Goal: Task Accomplishment & Management: Manage account settings

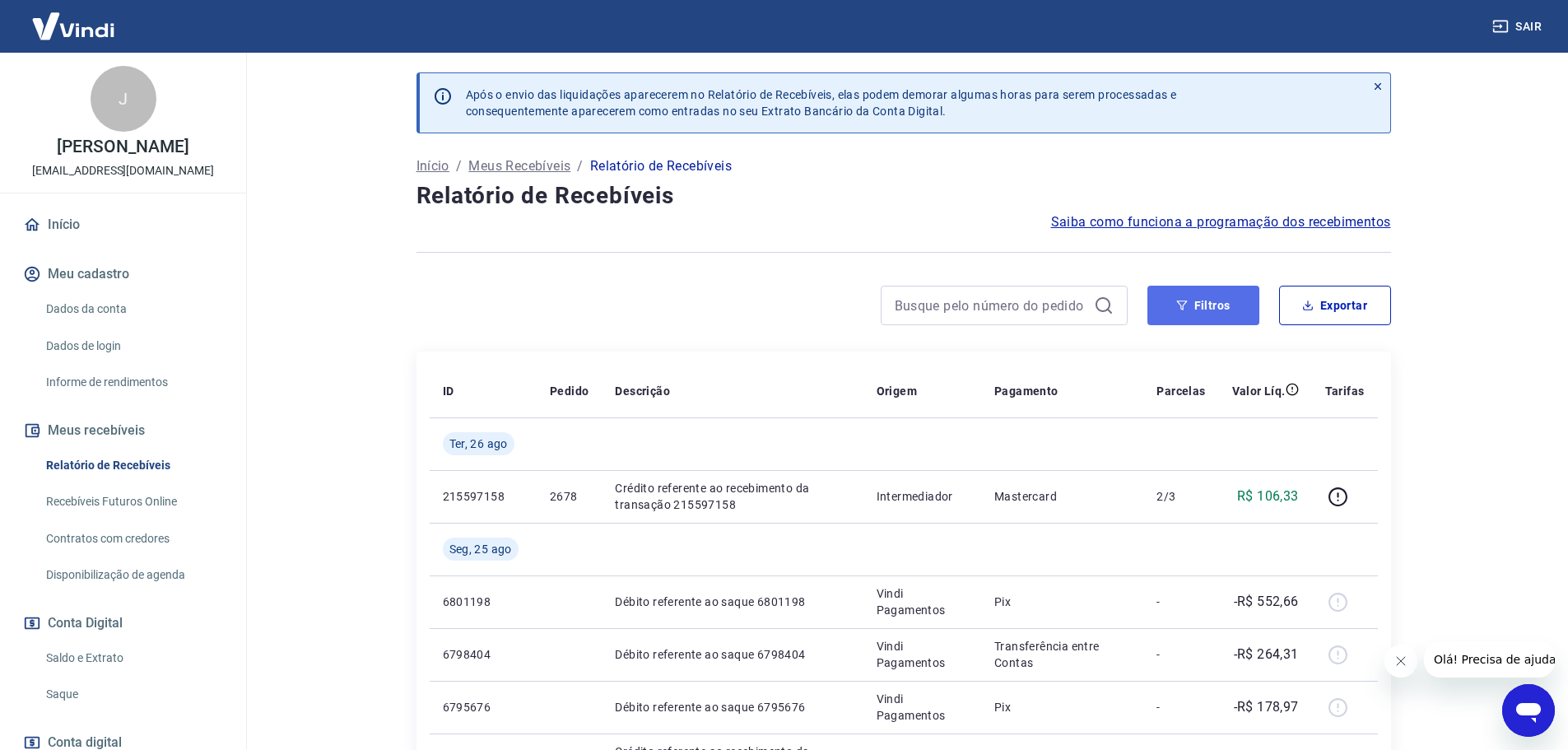
click at [1219, 305] on button "Filtros" at bounding box center [1203, 305] width 112 height 39
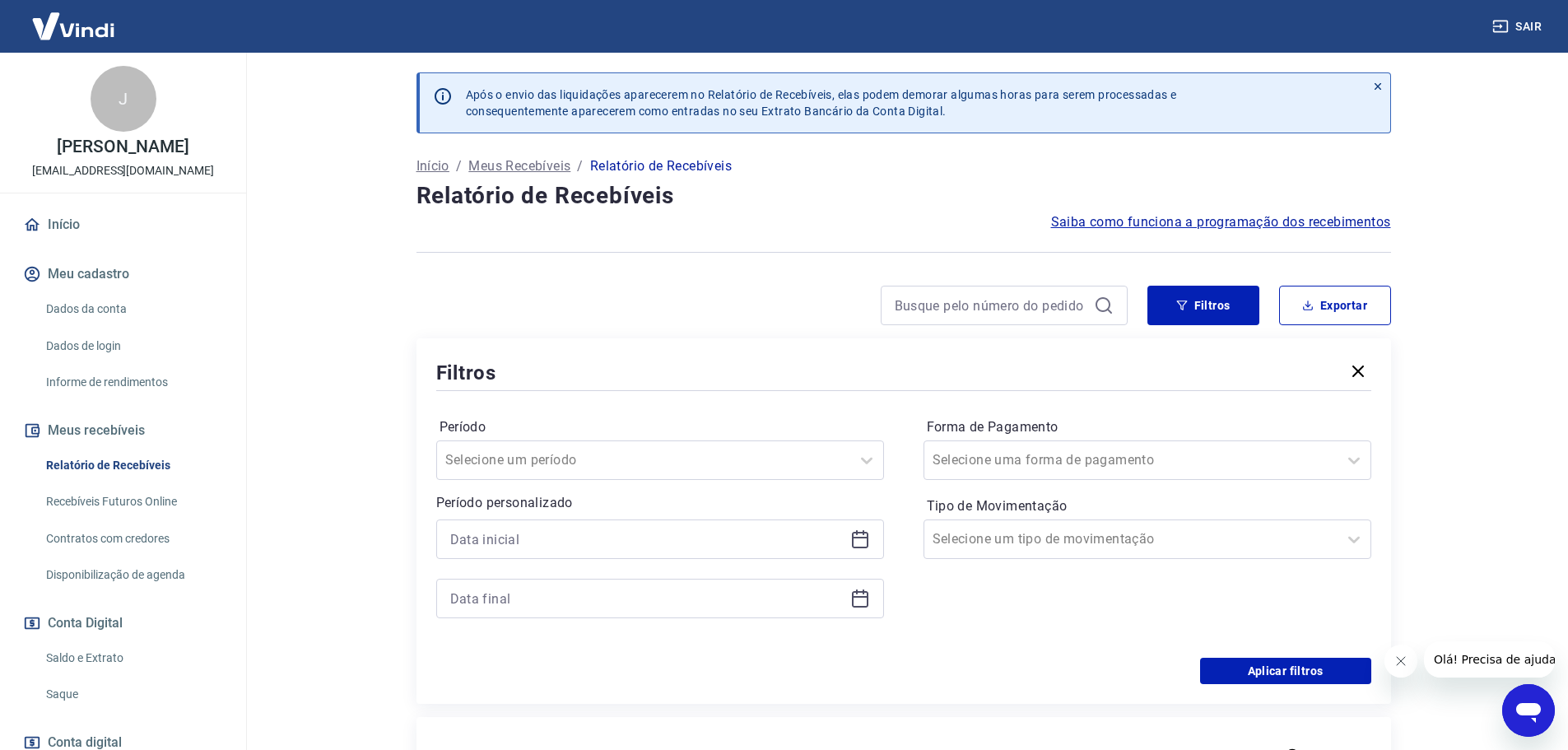
click at [859, 543] on icon at bounding box center [860, 539] width 20 height 20
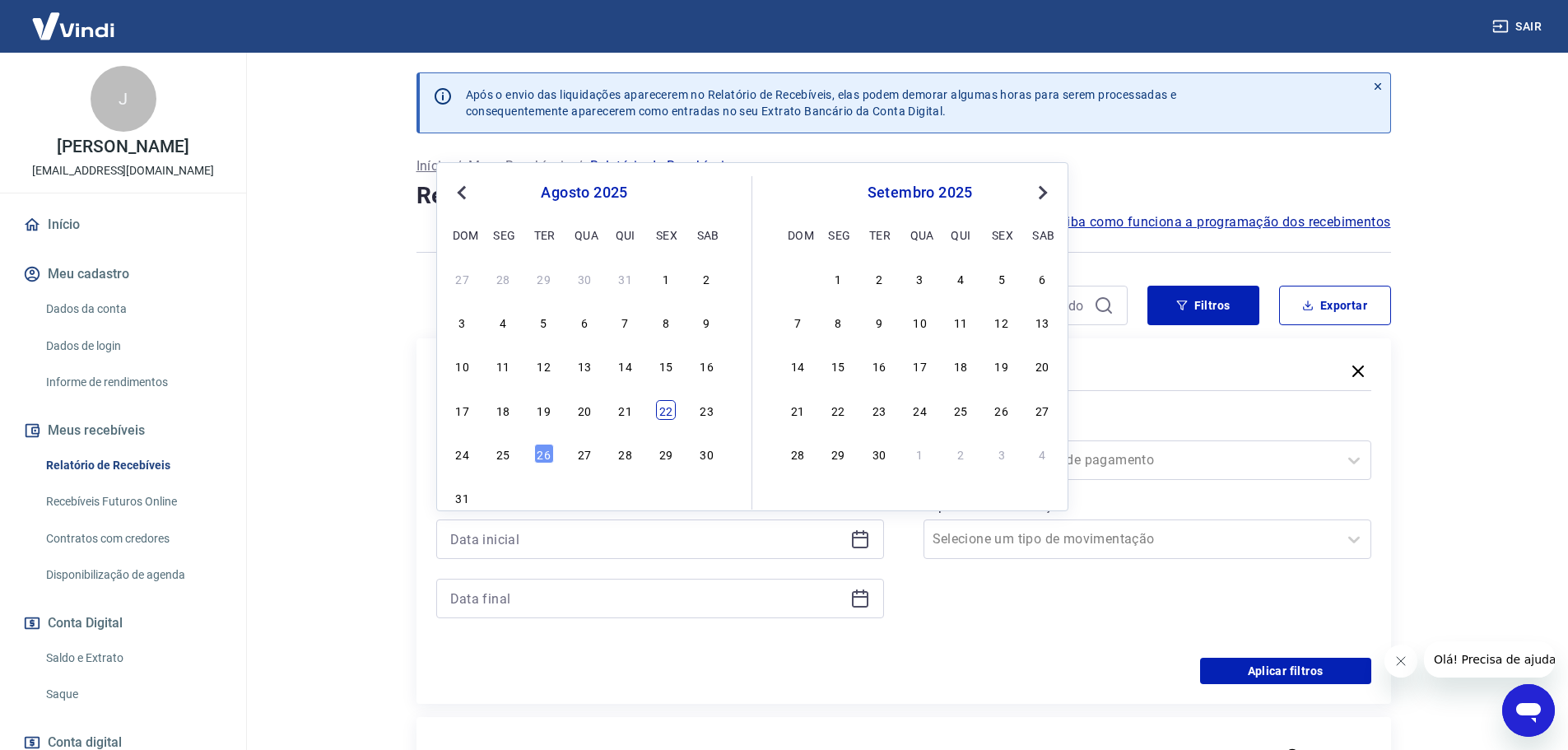
click at [674, 413] on div "22" at bounding box center [665, 410] width 20 height 20
type input "22/08/2025"
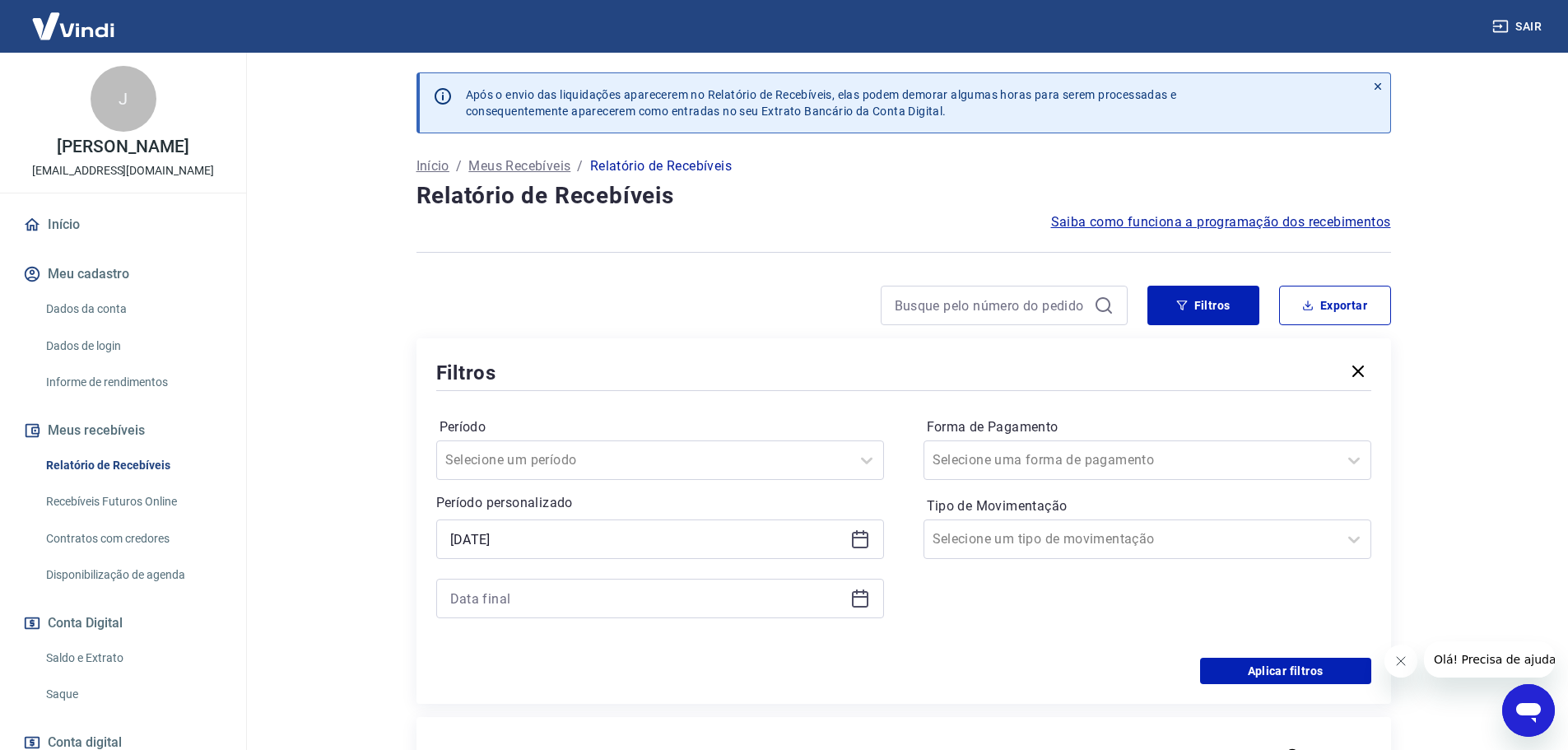
click at [864, 599] on icon at bounding box center [860, 599] width 20 height 20
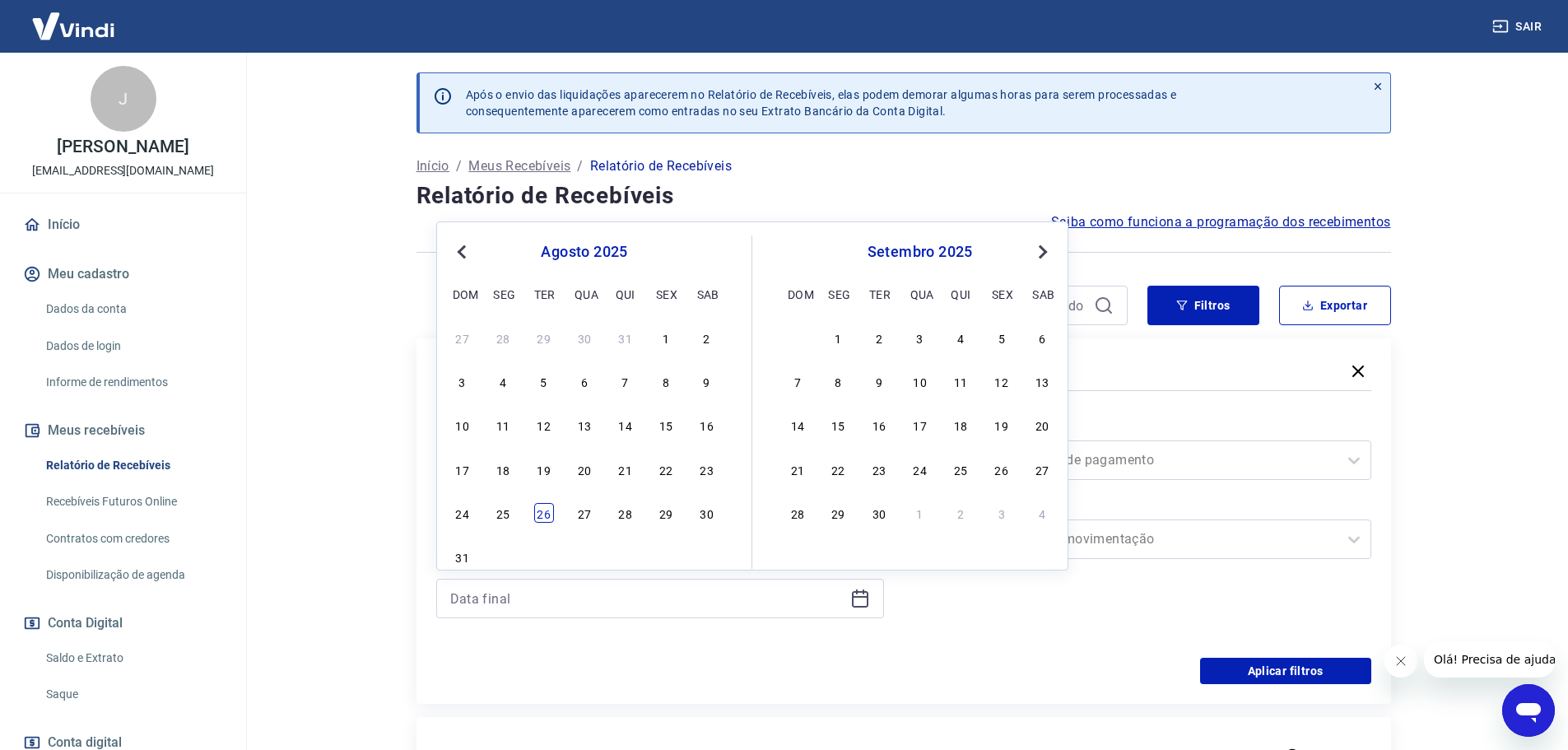
click at [542, 515] on div "26" at bounding box center [544, 512] width 20 height 20
type input "26/08/2025"
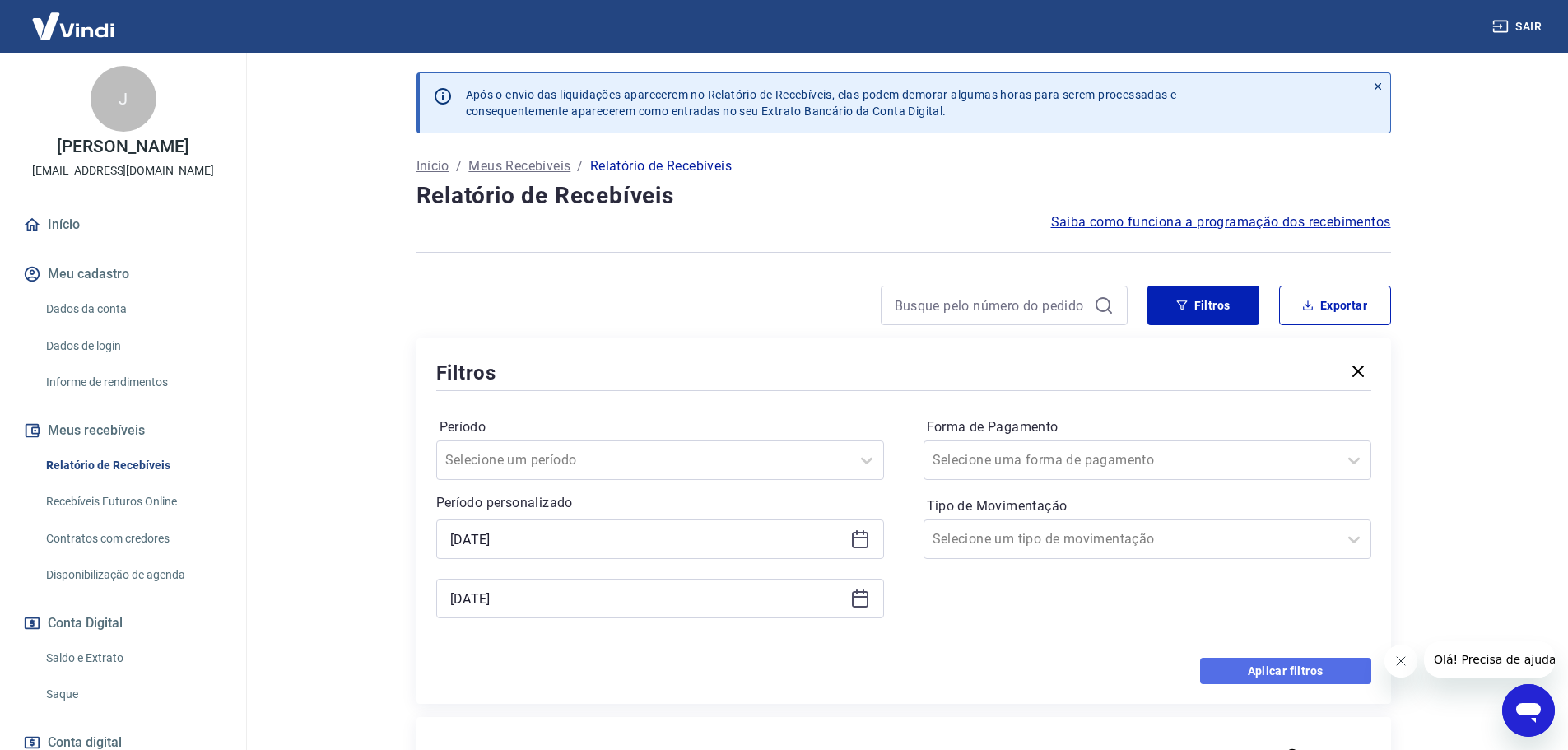
click at [1234, 673] on button "Aplicar filtros" at bounding box center [1285, 671] width 171 height 26
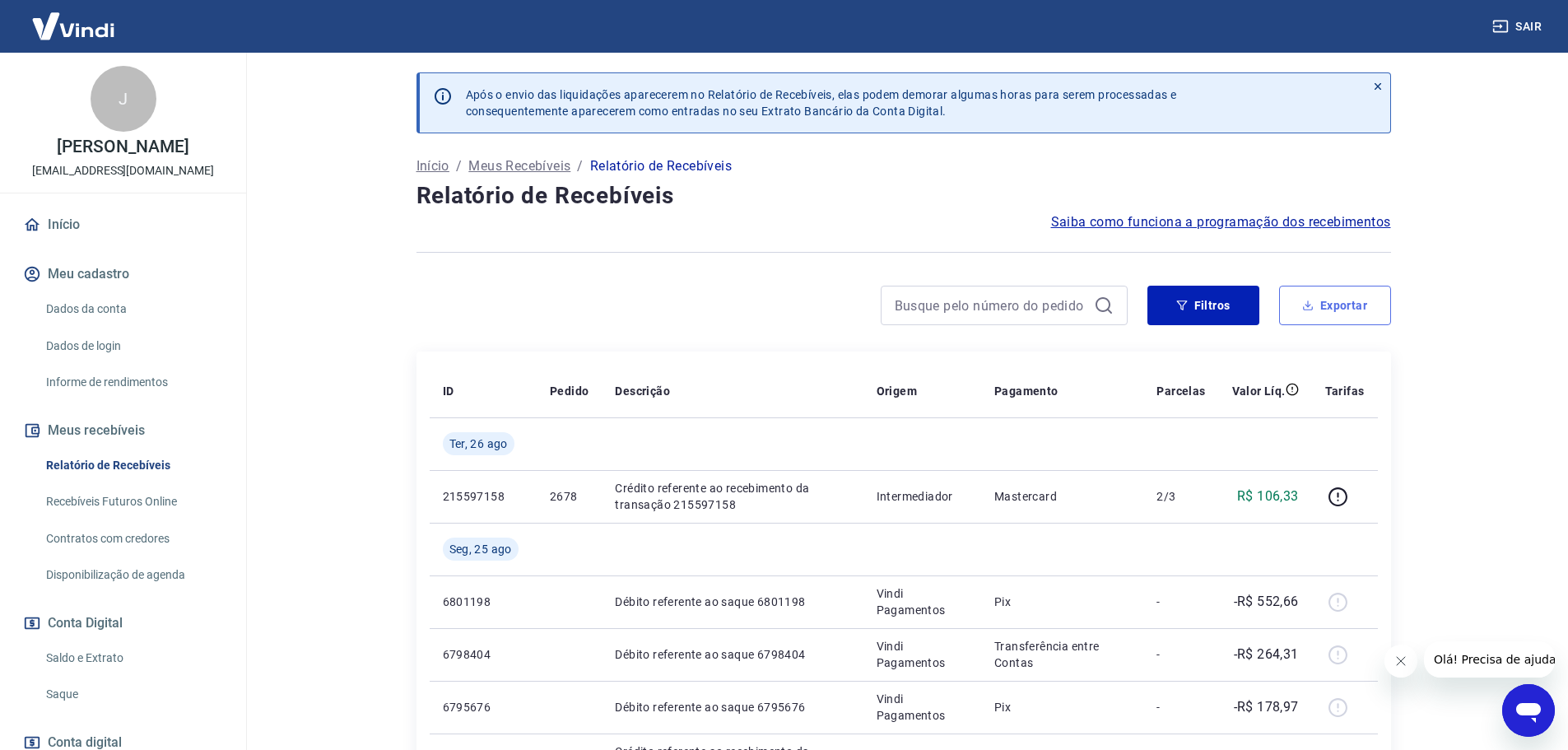
click at [1318, 300] on button "Exportar" at bounding box center [1335, 305] width 112 height 39
type input "22/08/2025"
type input "26/08/2025"
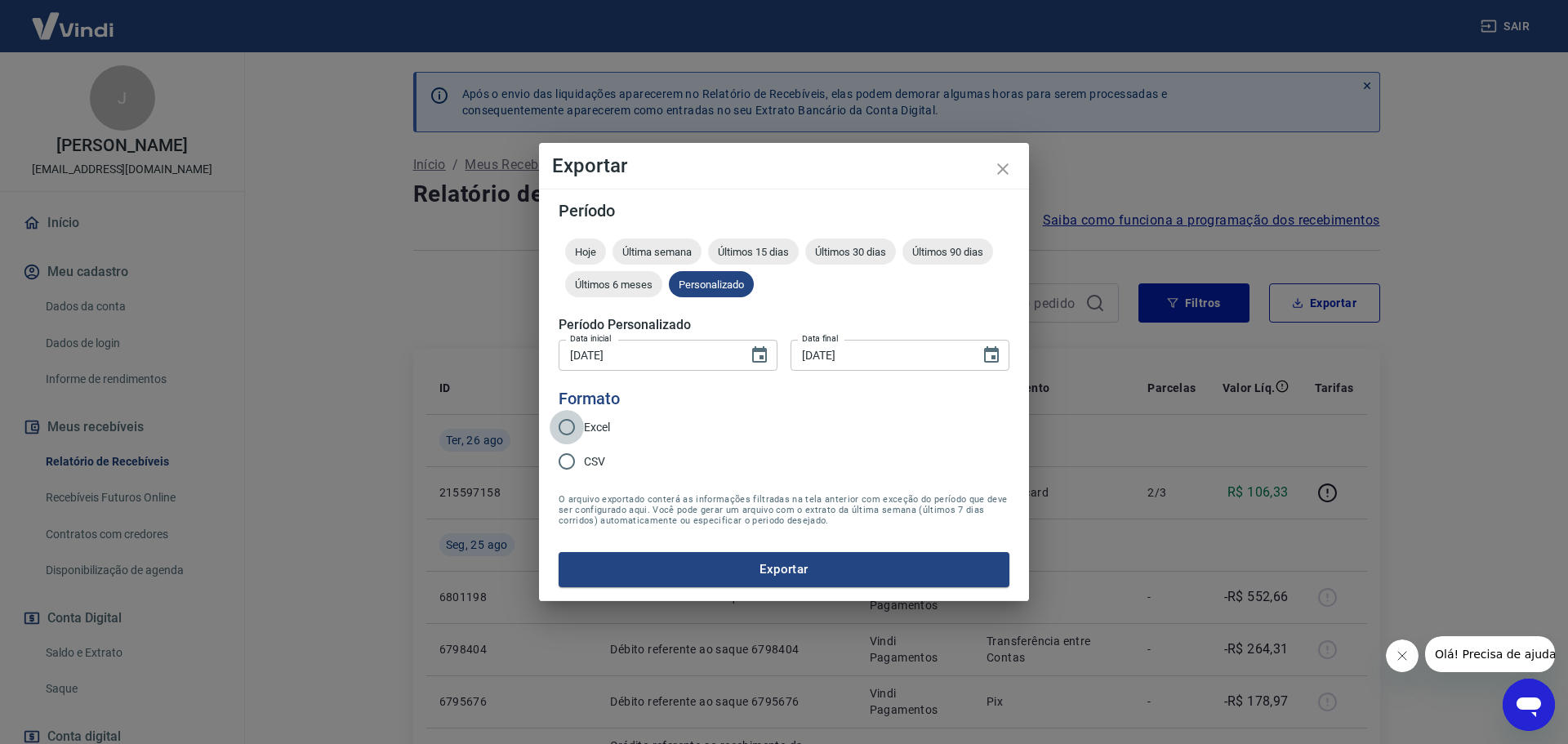
click at [573, 431] on input "Excel" at bounding box center [567, 427] width 35 height 35
radio input "true"
click at [782, 570] on button "Exportar" at bounding box center [784, 570] width 450 height 35
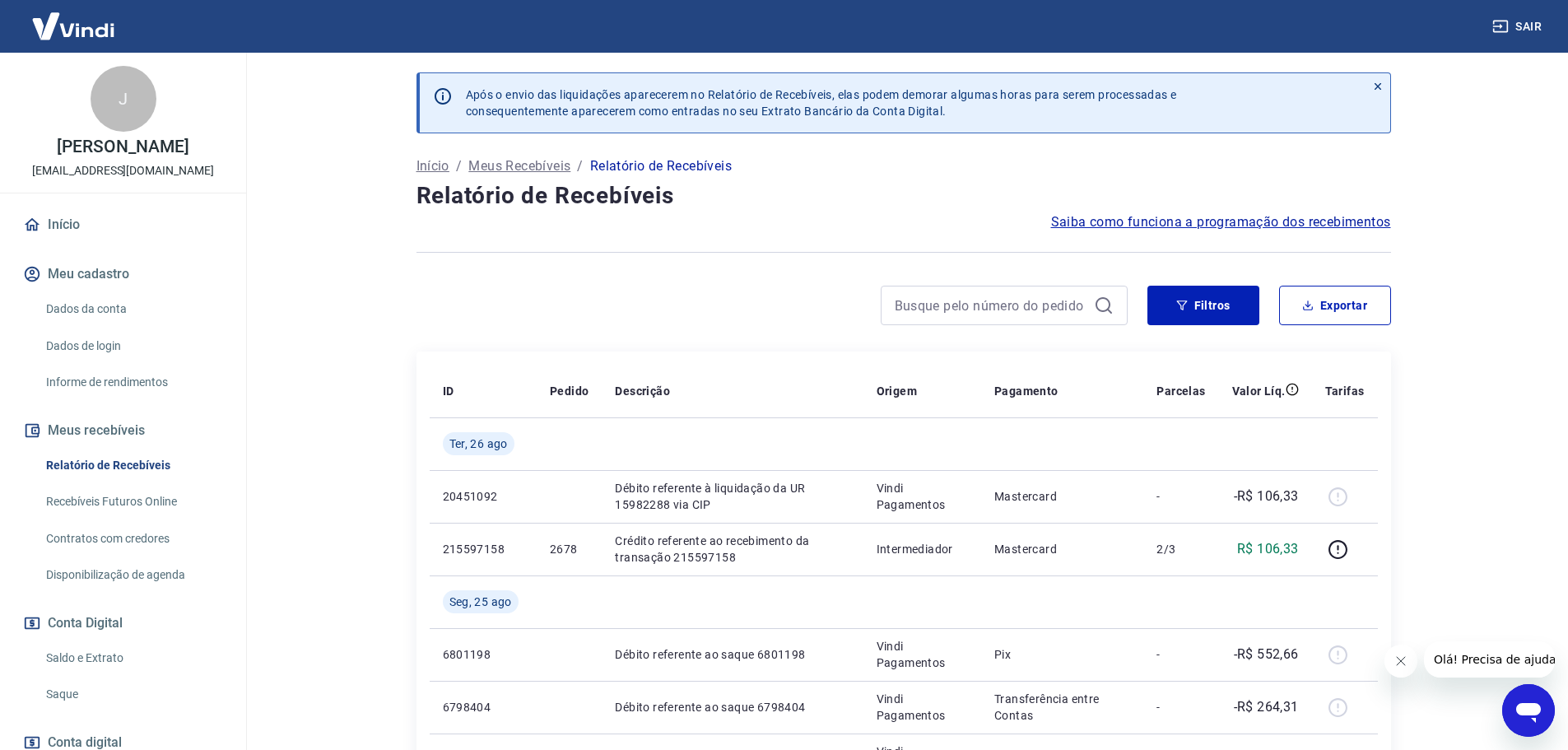
click at [107, 655] on link "Saldo e Extrato" at bounding box center [132, 658] width 187 height 34
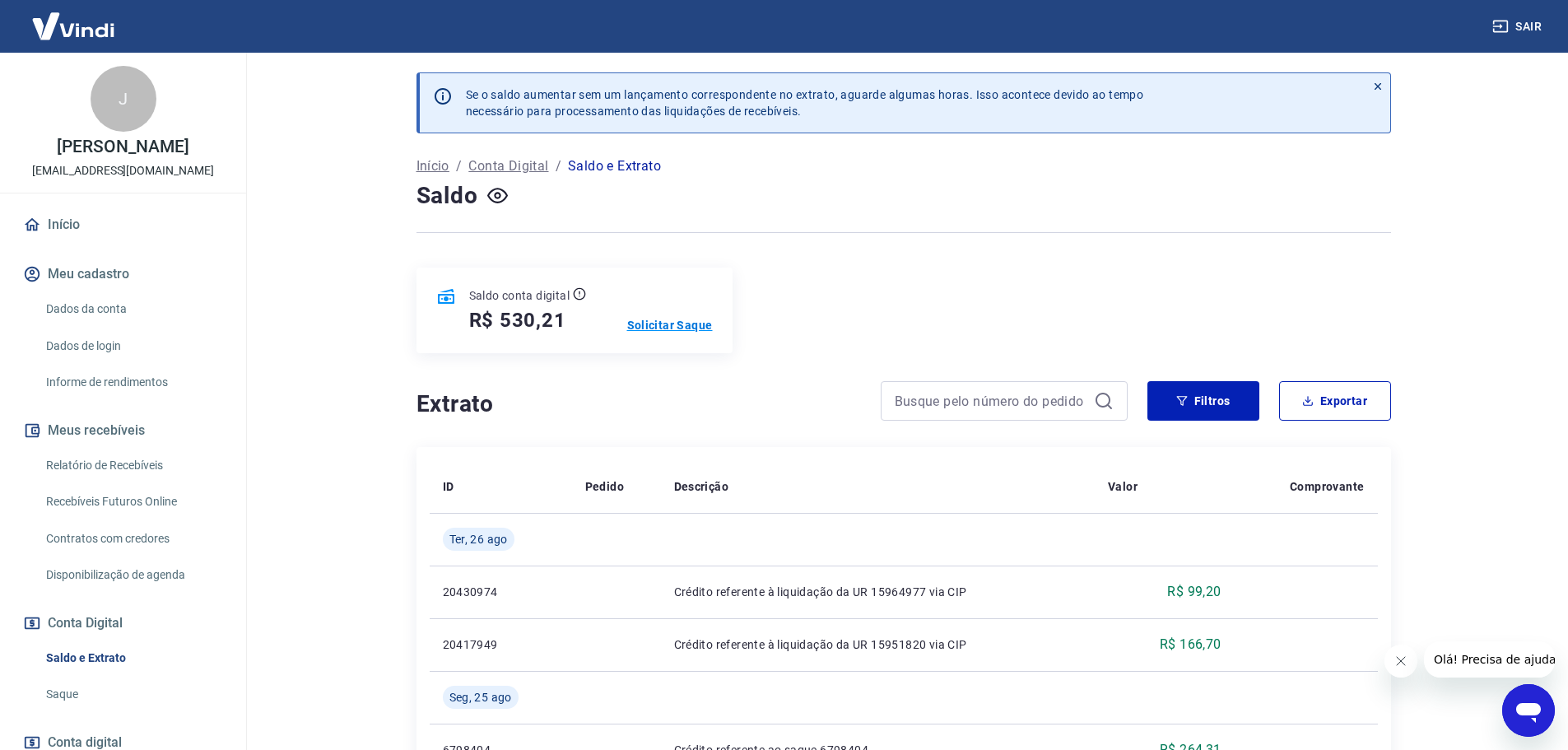
click at [672, 326] on p "Solicitar Saque" at bounding box center [670, 325] width 85 height 17
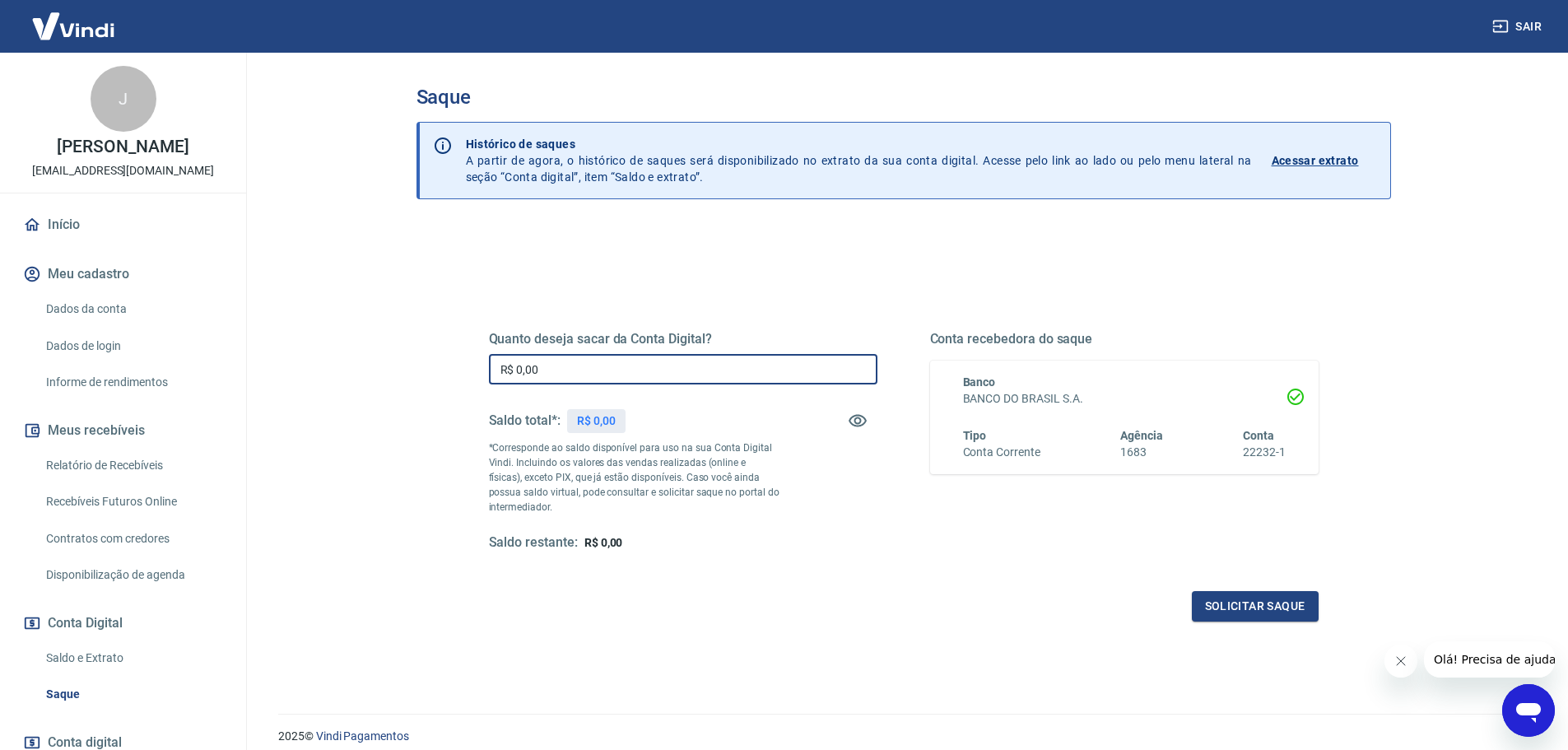
drag, startPoint x: 550, startPoint y: 372, endPoint x: 510, endPoint y: 372, distance: 40.0
click at [510, 372] on input "R$ 0,00" at bounding box center [683, 369] width 389 height 30
type input "R$ 530,21"
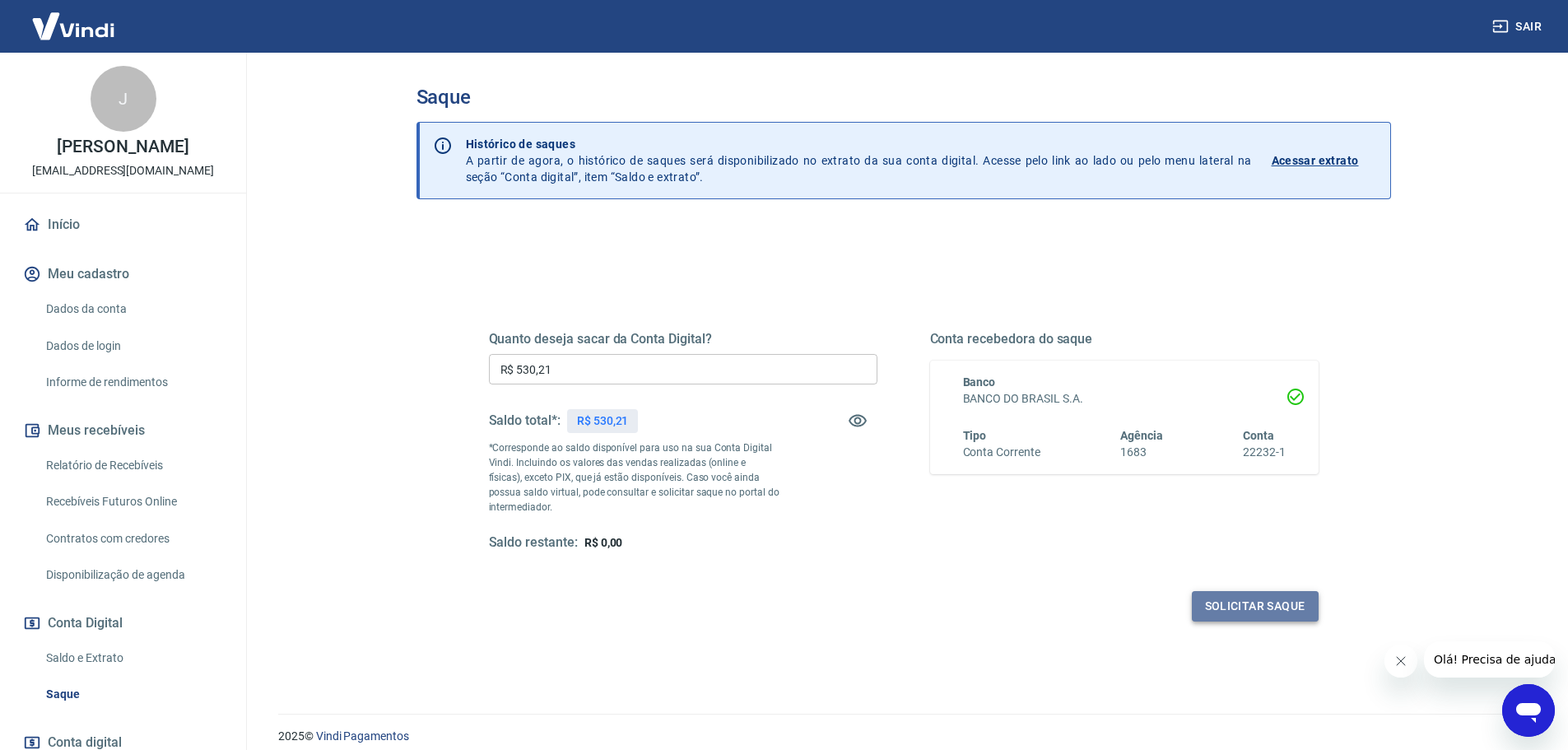
click at [1231, 607] on button "Solicitar saque" at bounding box center [1256, 606] width 127 height 30
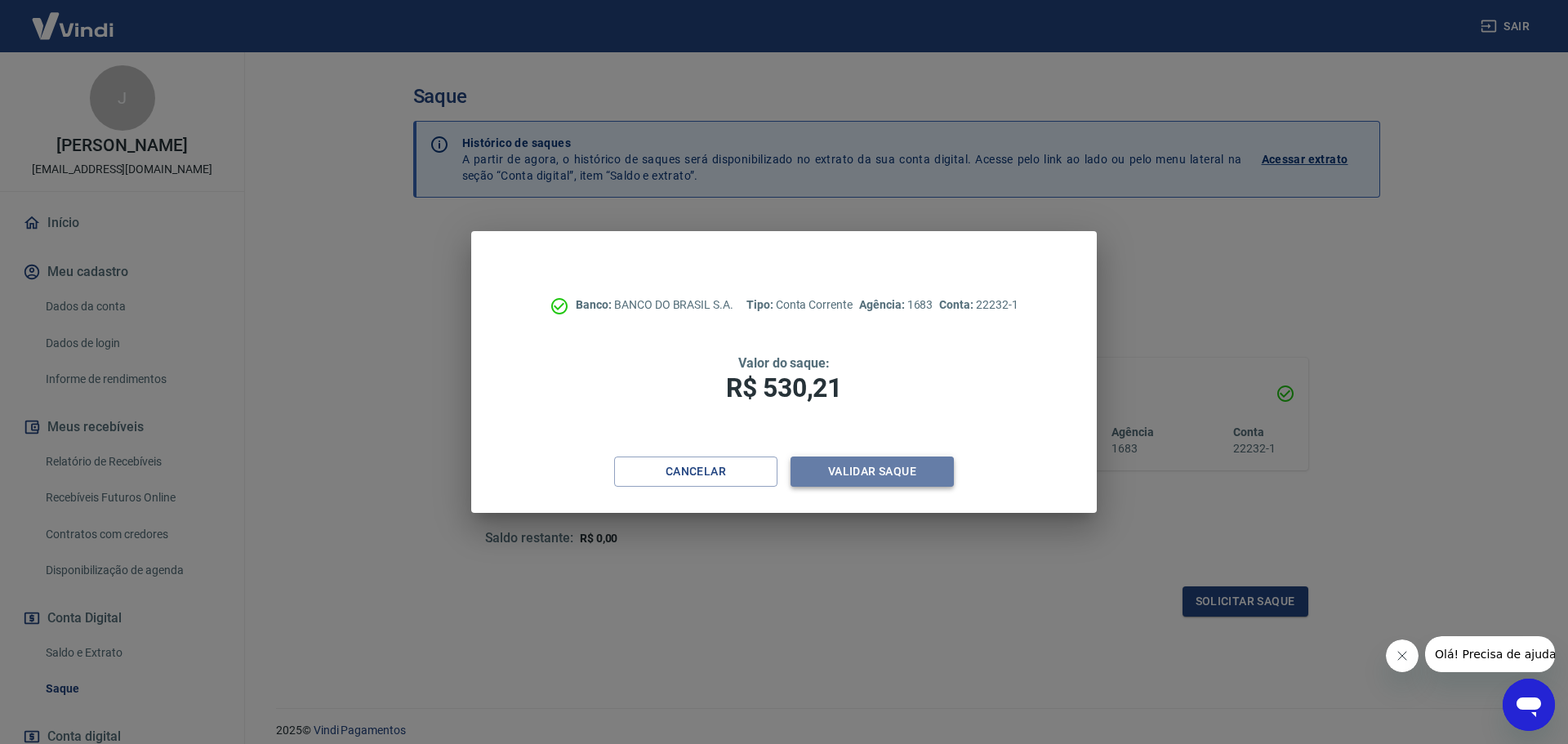
click at [869, 478] on button "Validar saque" at bounding box center [872, 471] width 163 height 30
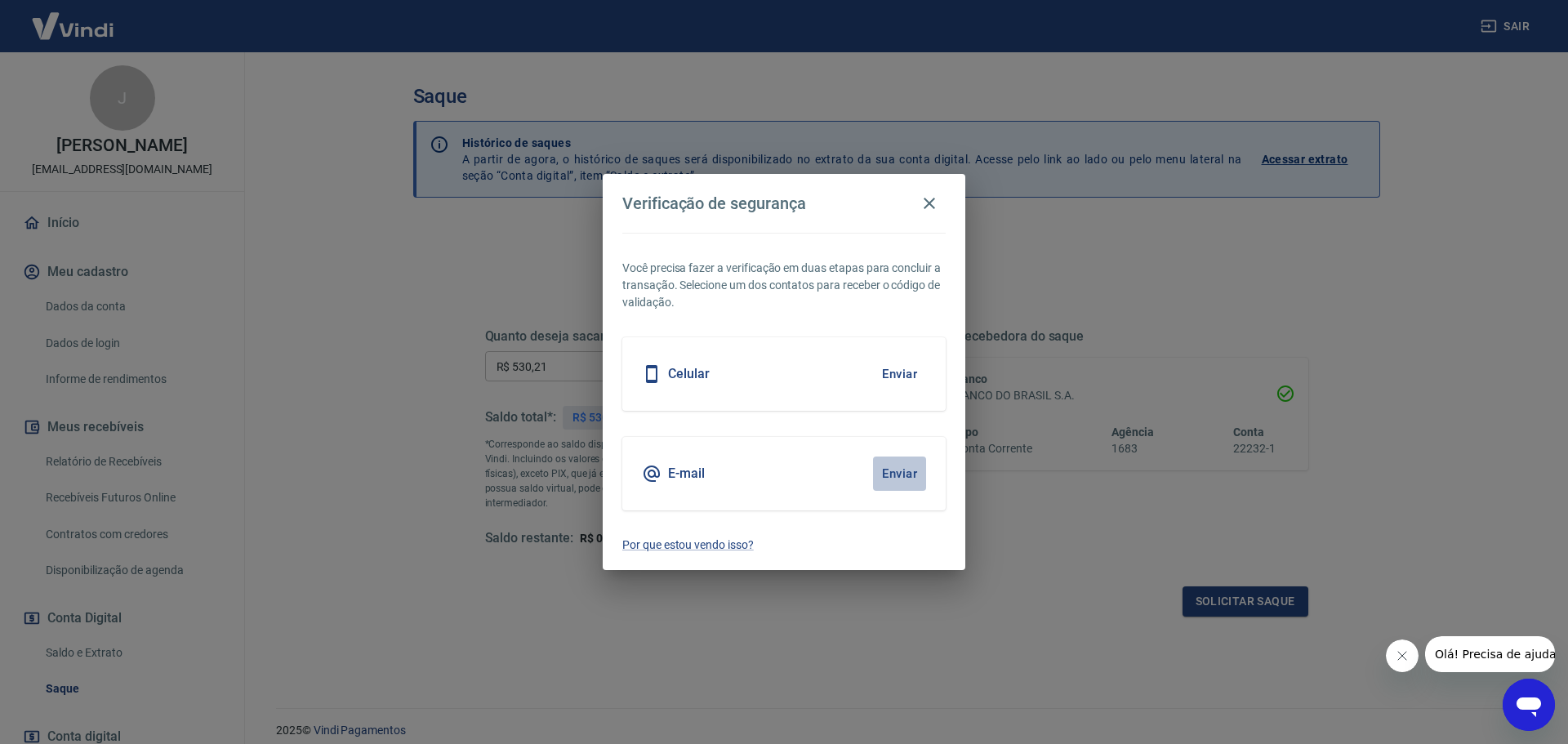
click at [902, 476] on button "Enviar" at bounding box center [900, 474] width 54 height 35
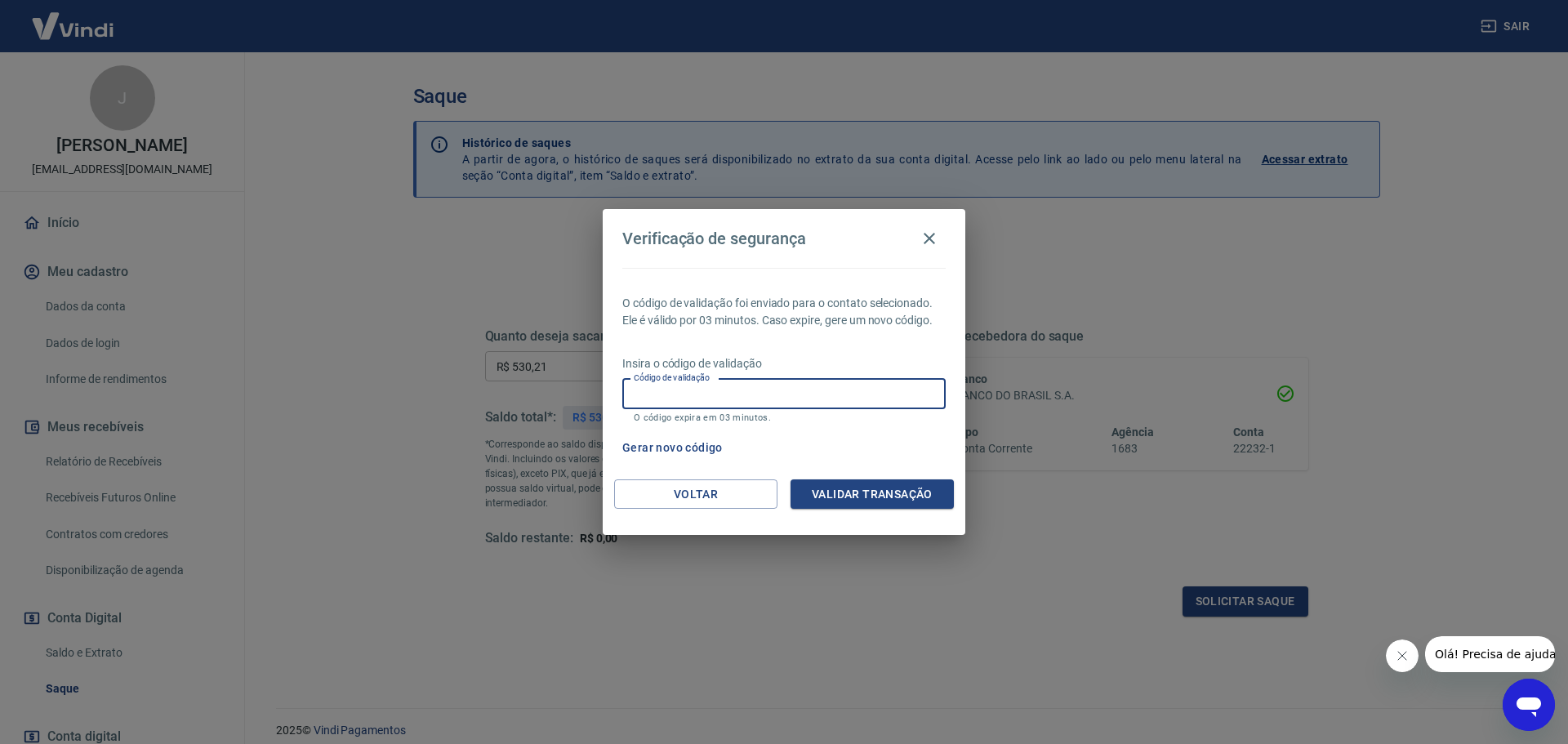
click at [675, 394] on input "Código de validação" at bounding box center [784, 394] width 324 height 30
type input "160242"
click at [868, 496] on button "Validar transação" at bounding box center [872, 495] width 163 height 30
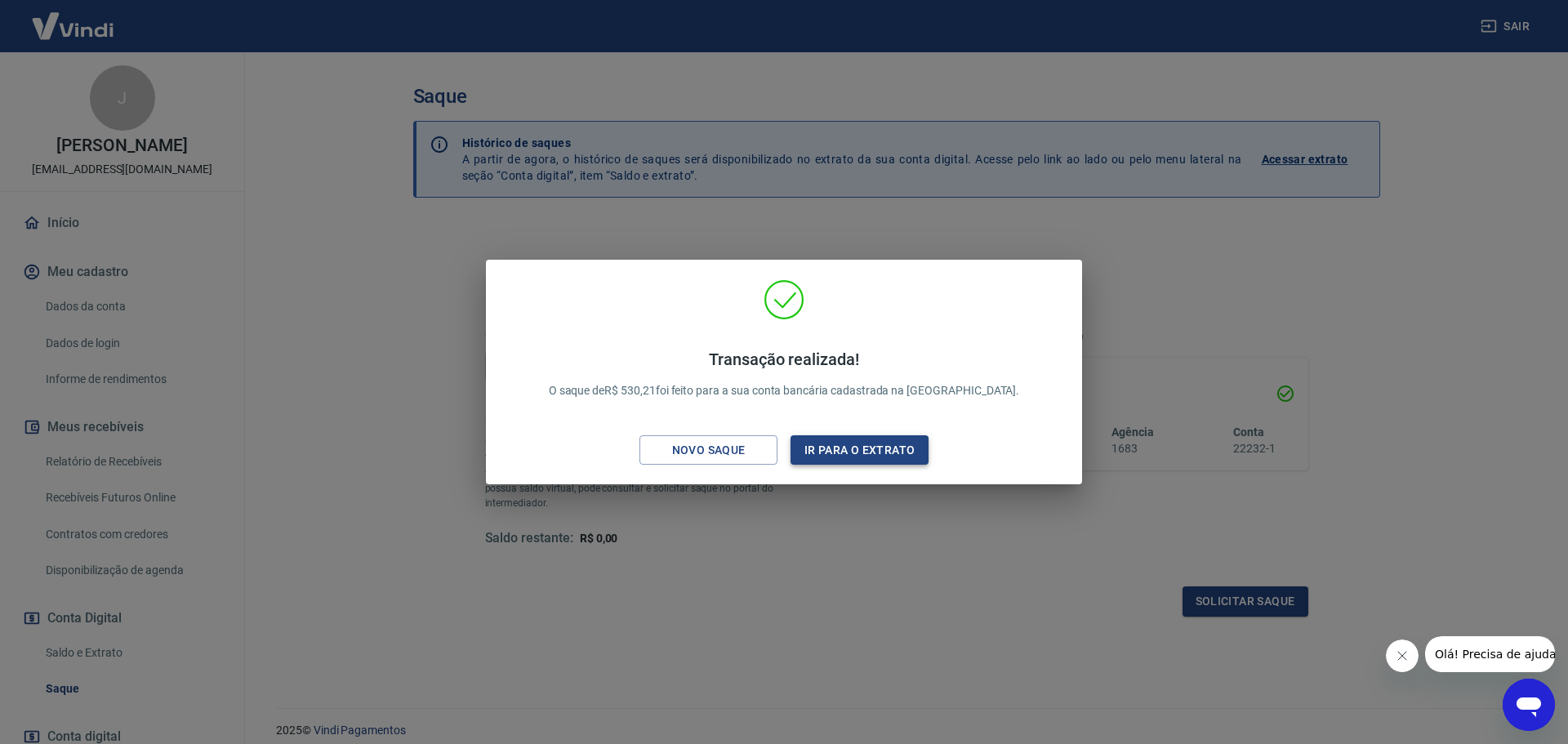
click at [876, 452] on button "Ir para o extrato" at bounding box center [860, 451] width 138 height 30
